Goal: Transaction & Acquisition: Subscribe to service/newsletter

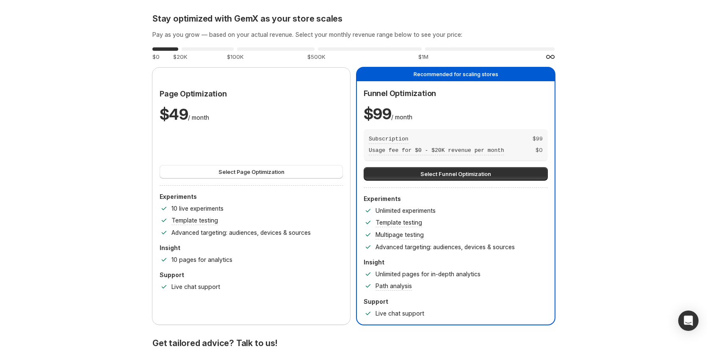
scroll to position [42, 0]
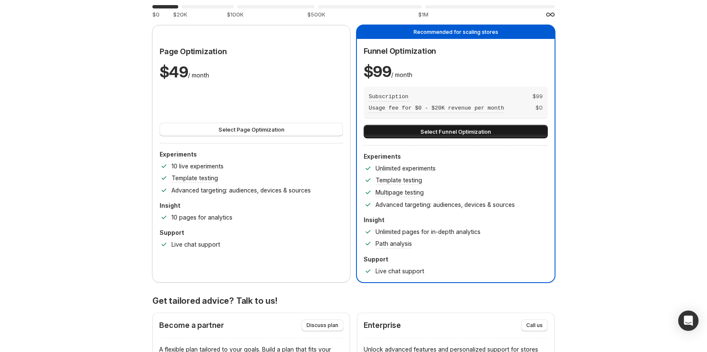
click at [473, 129] on span "Select Funnel Optimization" at bounding box center [455, 131] width 71 height 8
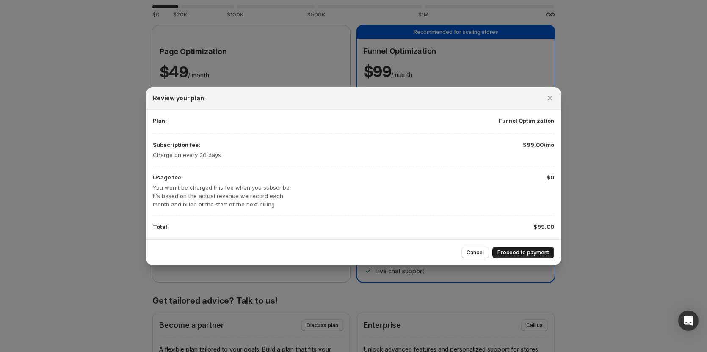
click at [535, 254] on span "Proceed to payment" at bounding box center [523, 252] width 52 height 7
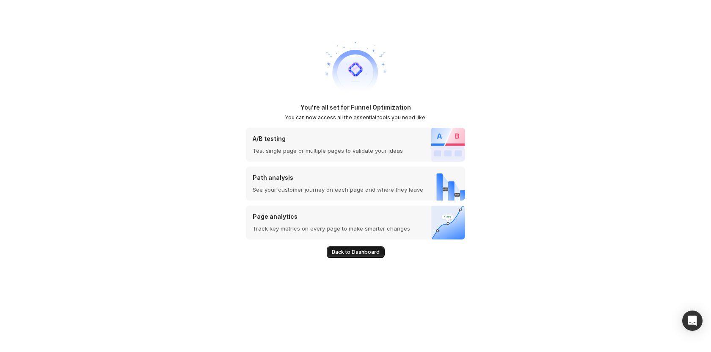
click at [353, 254] on span "Back to Dashboard" at bounding box center [356, 252] width 48 height 7
